Goal: Task Accomplishment & Management: Use online tool/utility

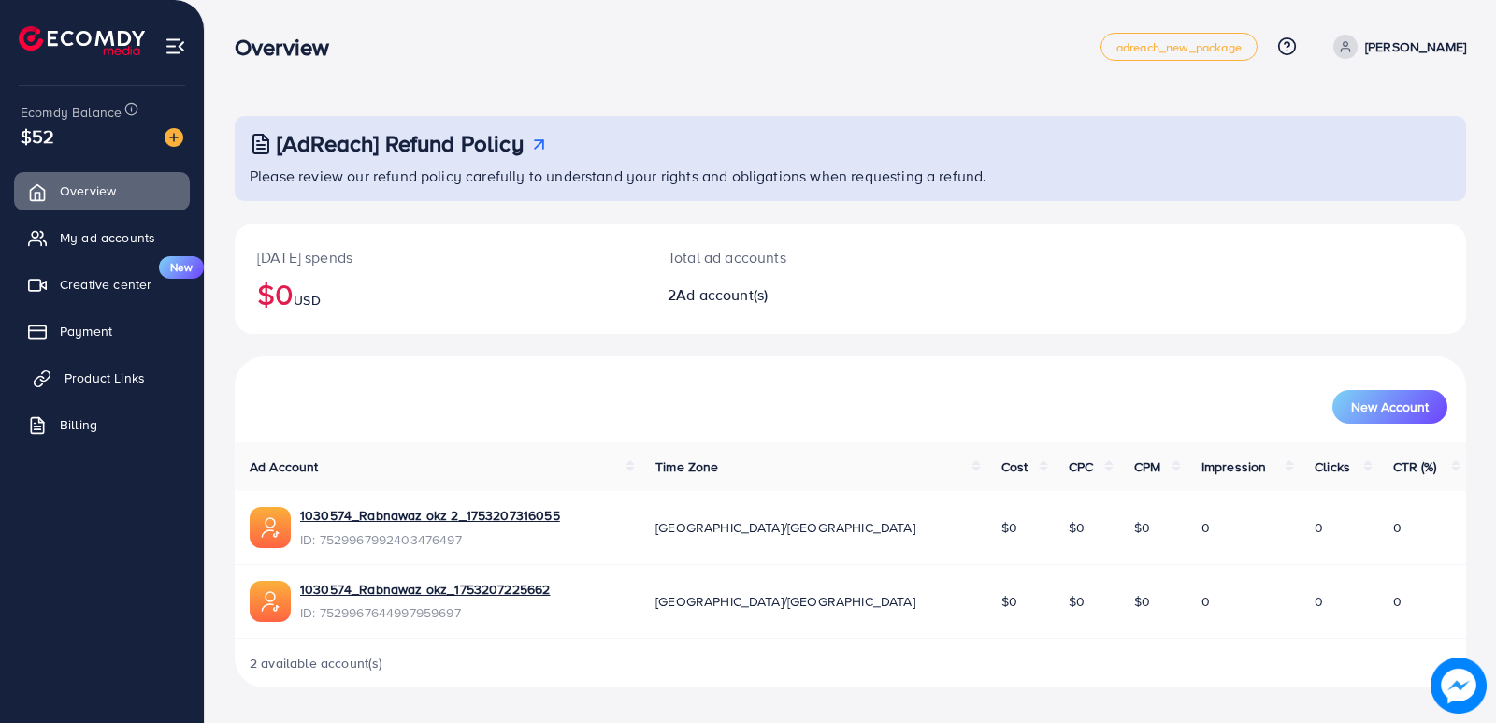
click at [94, 376] on span "Product Links" at bounding box center [105, 377] width 80 height 19
click at [94, 375] on span "Product Links" at bounding box center [105, 377] width 80 height 19
click at [96, 377] on span "Product Links" at bounding box center [105, 377] width 80 height 19
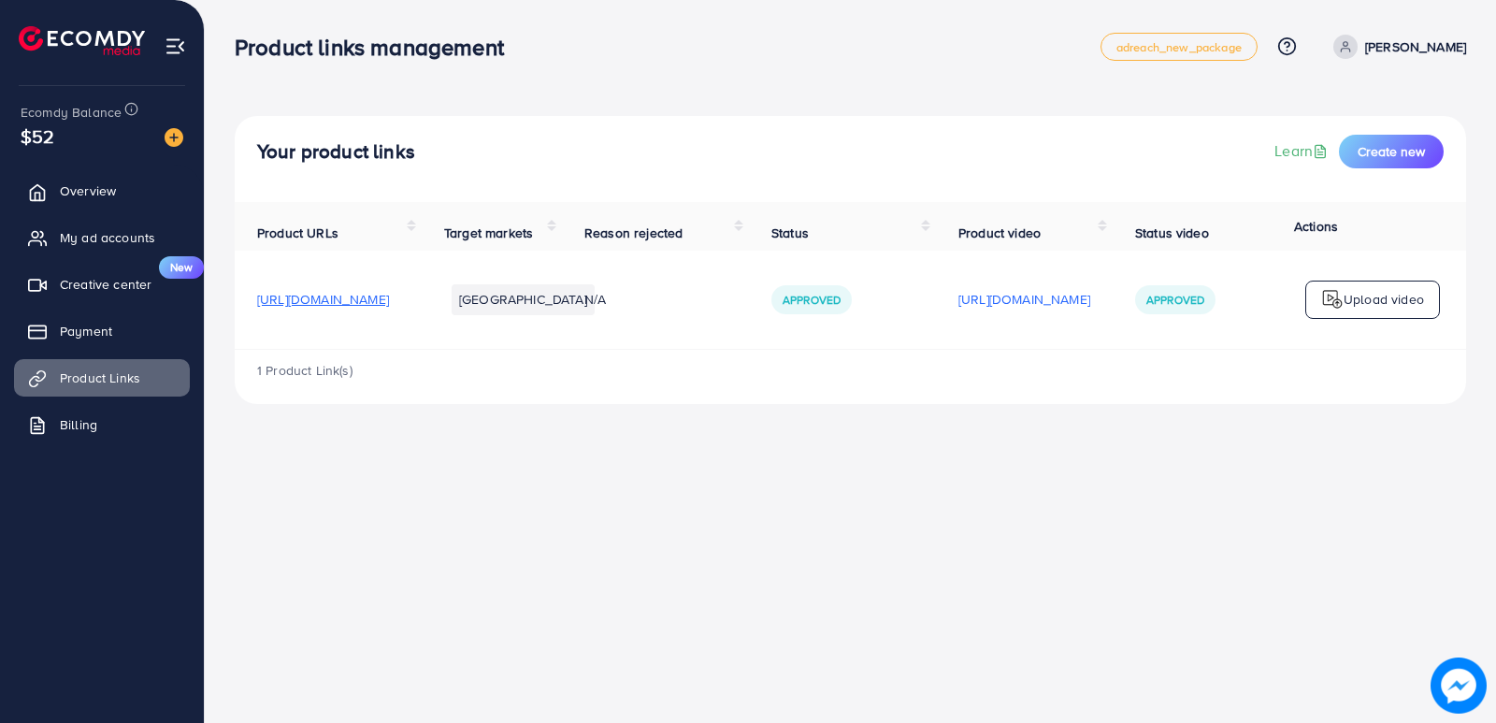
click at [683, 238] on span "Reason rejected" at bounding box center [634, 233] width 98 height 19
click at [1358, 303] on p "Upload video" at bounding box center [1384, 299] width 80 height 22
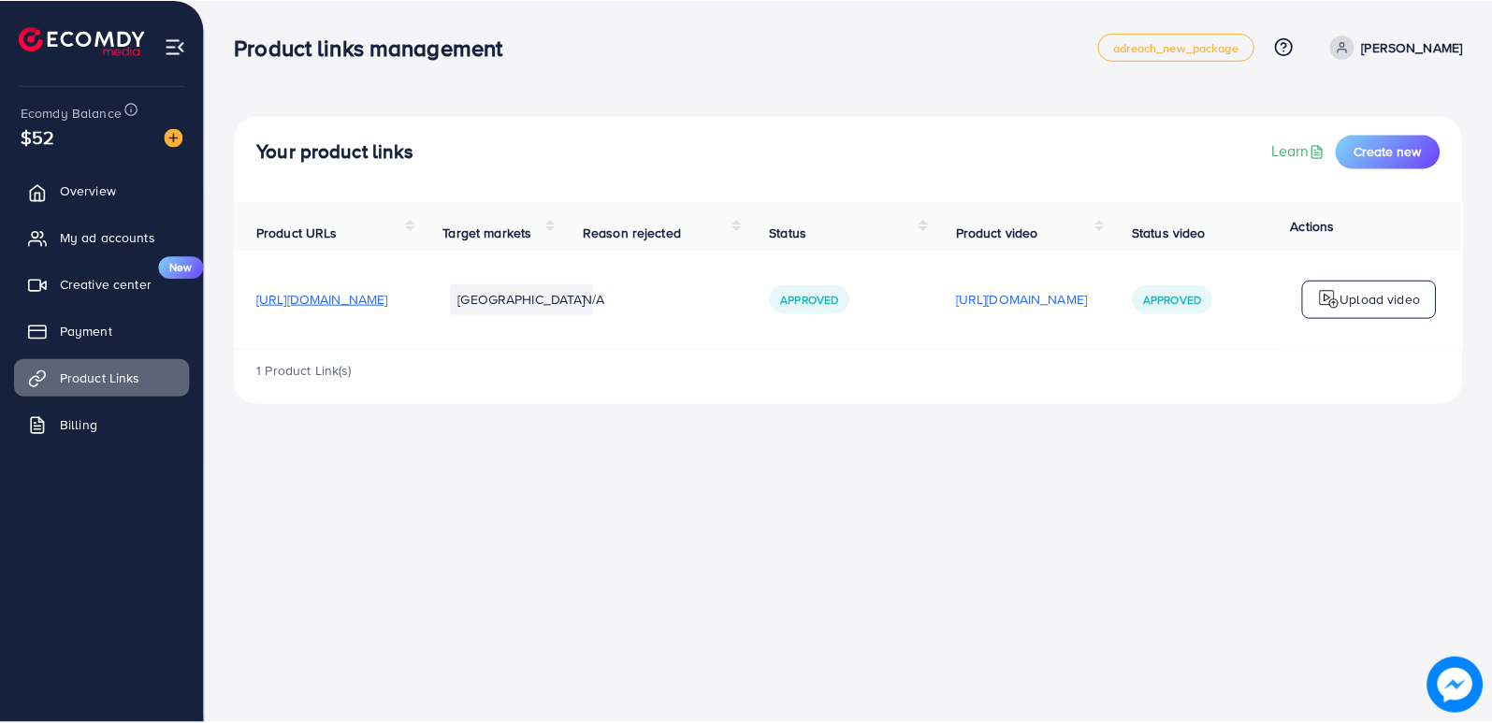
scroll to position [508, 0]
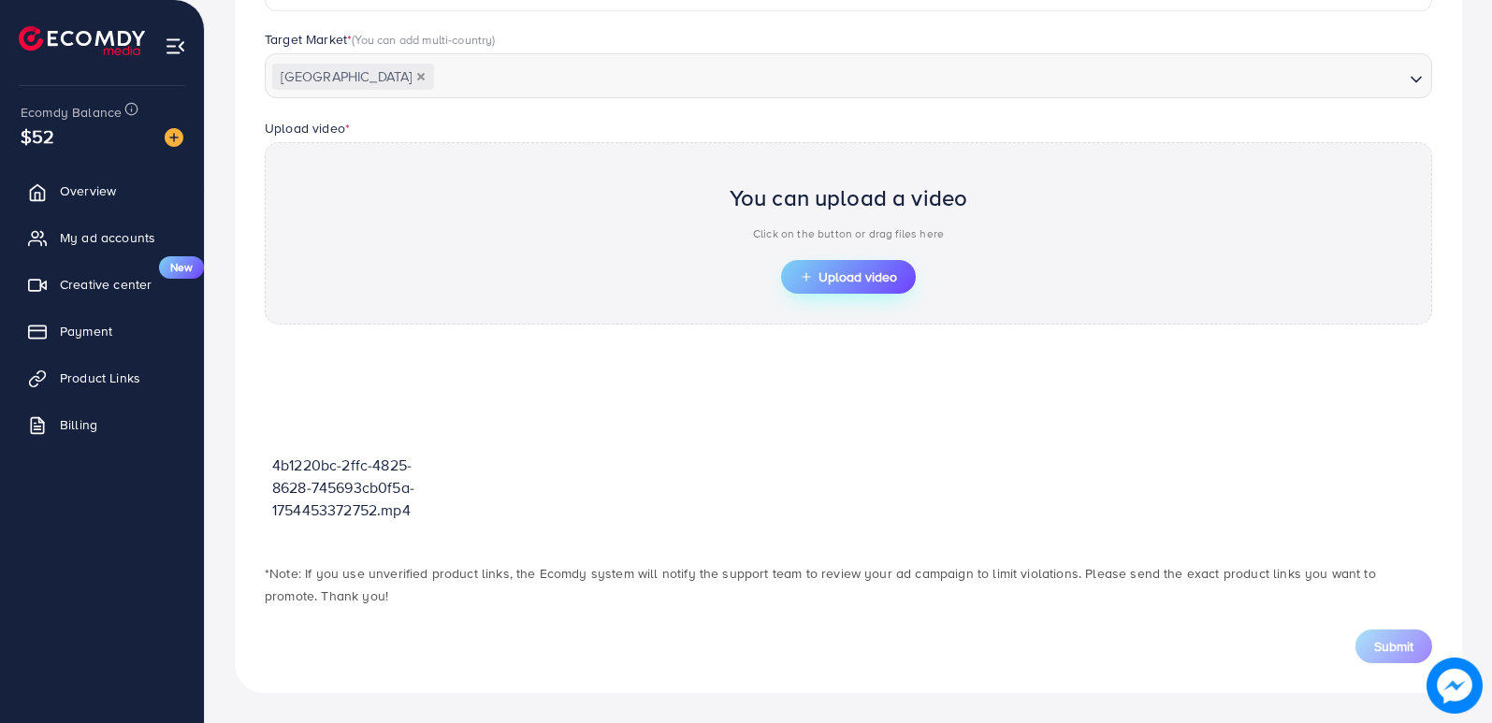
click at [836, 266] on button "Upload video" at bounding box center [848, 277] width 135 height 34
